Goal: Check status: Check status

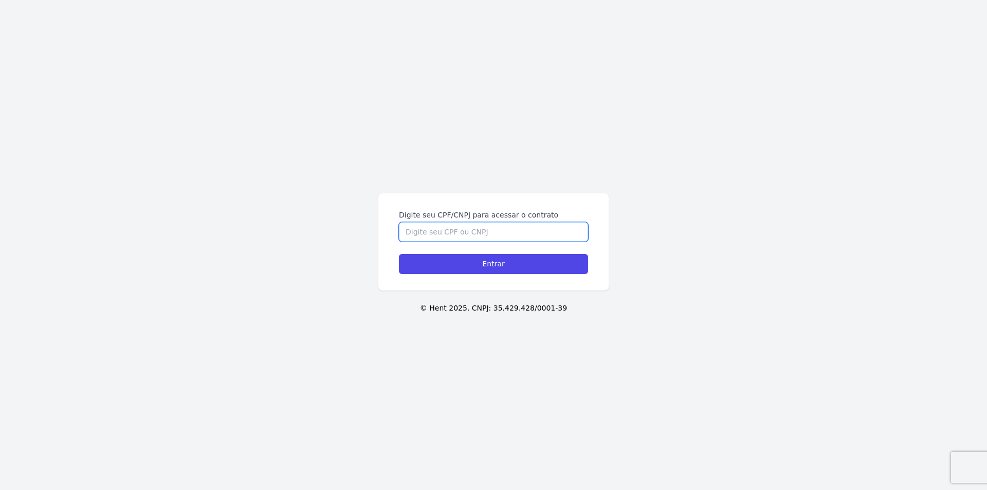
click at [488, 235] on input "Digite seu CPF/CNPJ para acessar o contrato" at bounding box center [493, 232] width 189 height 20
type input "07806386890"
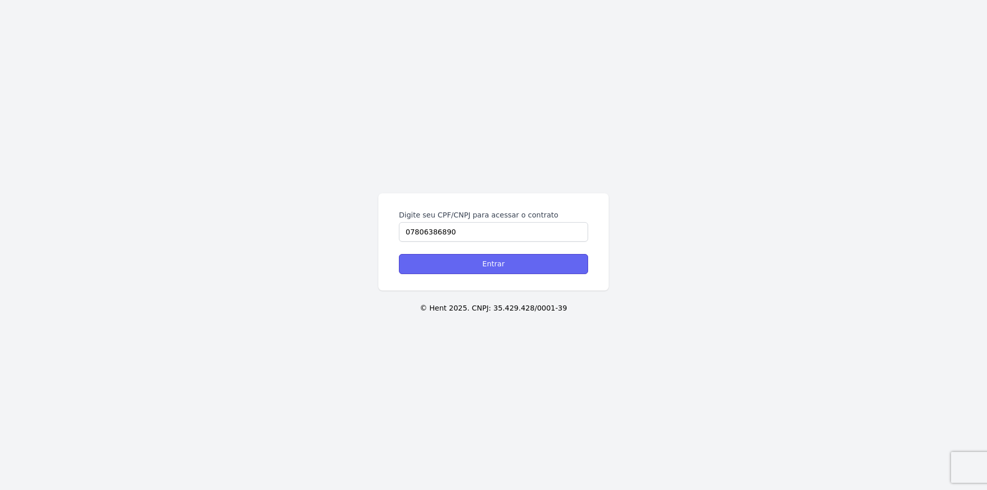
click at [496, 270] on input "Entrar" at bounding box center [493, 264] width 189 height 20
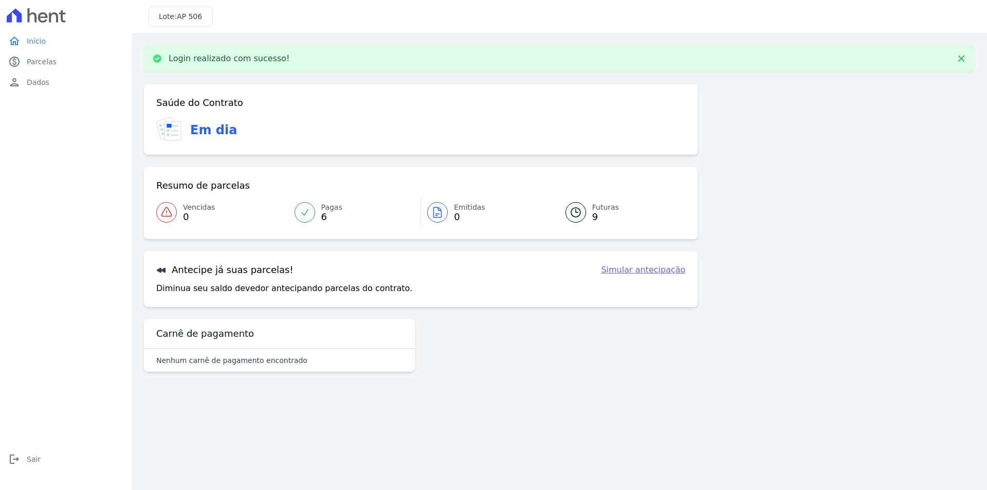
click at [469, 210] on span "Emitidas" at bounding box center [469, 207] width 31 height 11
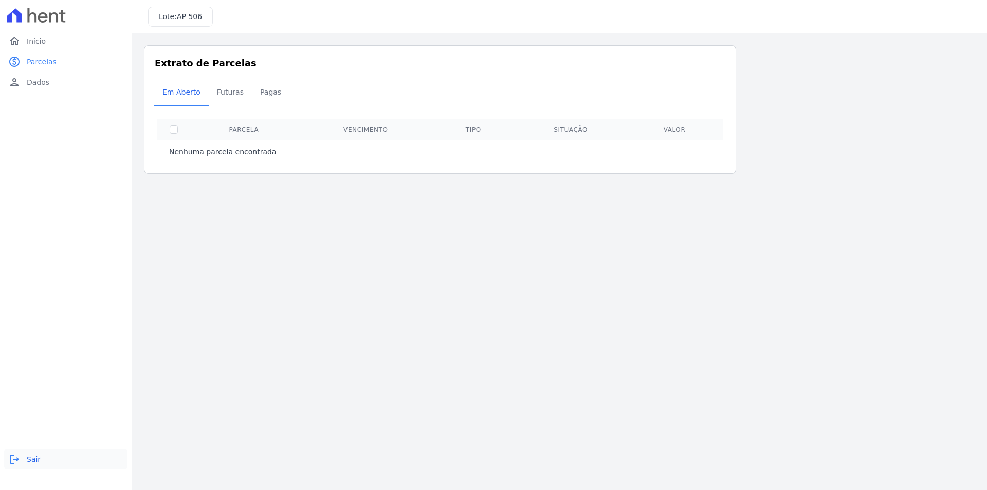
click at [27, 460] on span "Sair" at bounding box center [34, 459] width 14 height 10
